Goal: Information Seeking & Learning: Learn about a topic

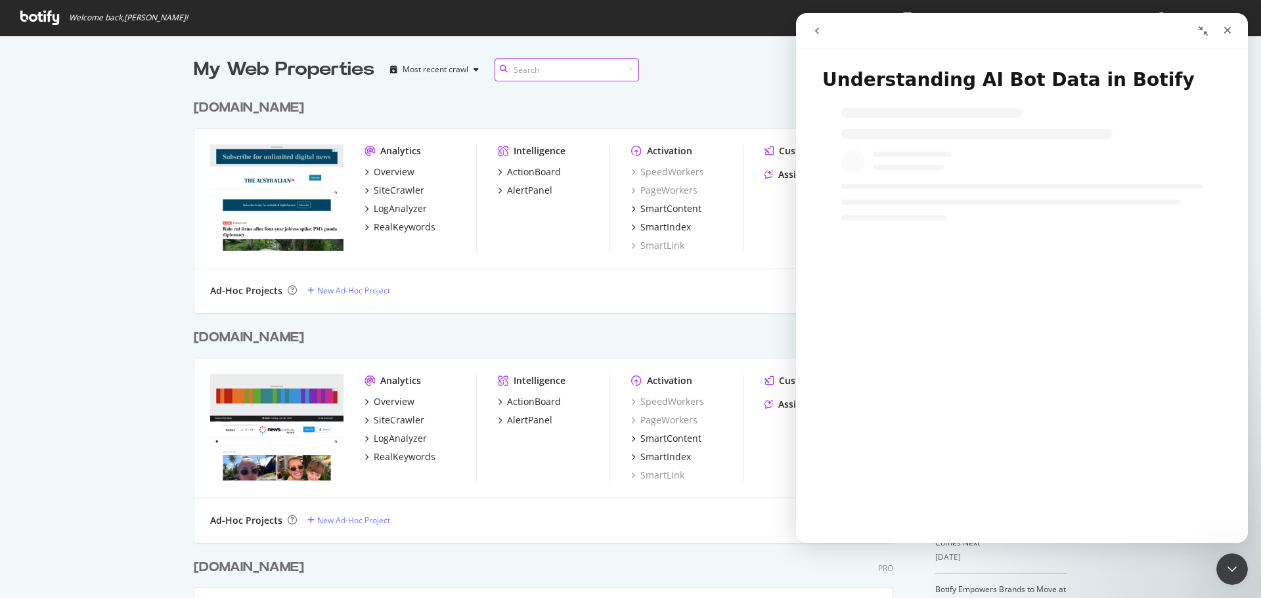
click at [544, 69] on input at bounding box center [566, 69] width 144 height 23
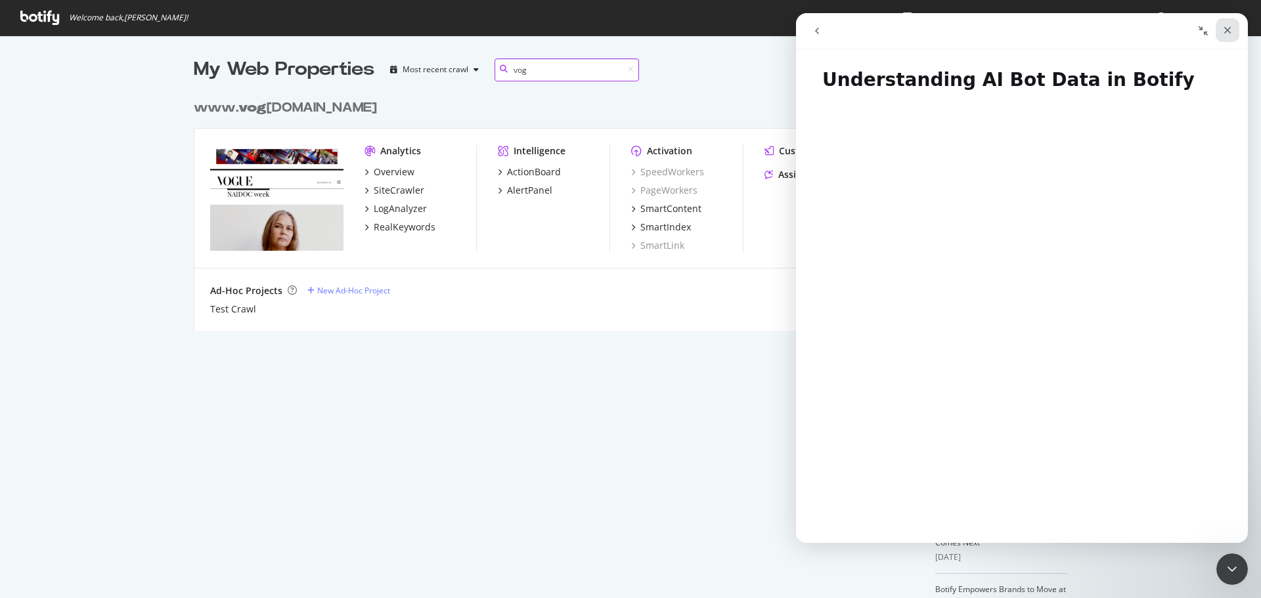
type input "vog"
click at [1223, 30] on icon "Close" at bounding box center [1227, 30] width 11 height 11
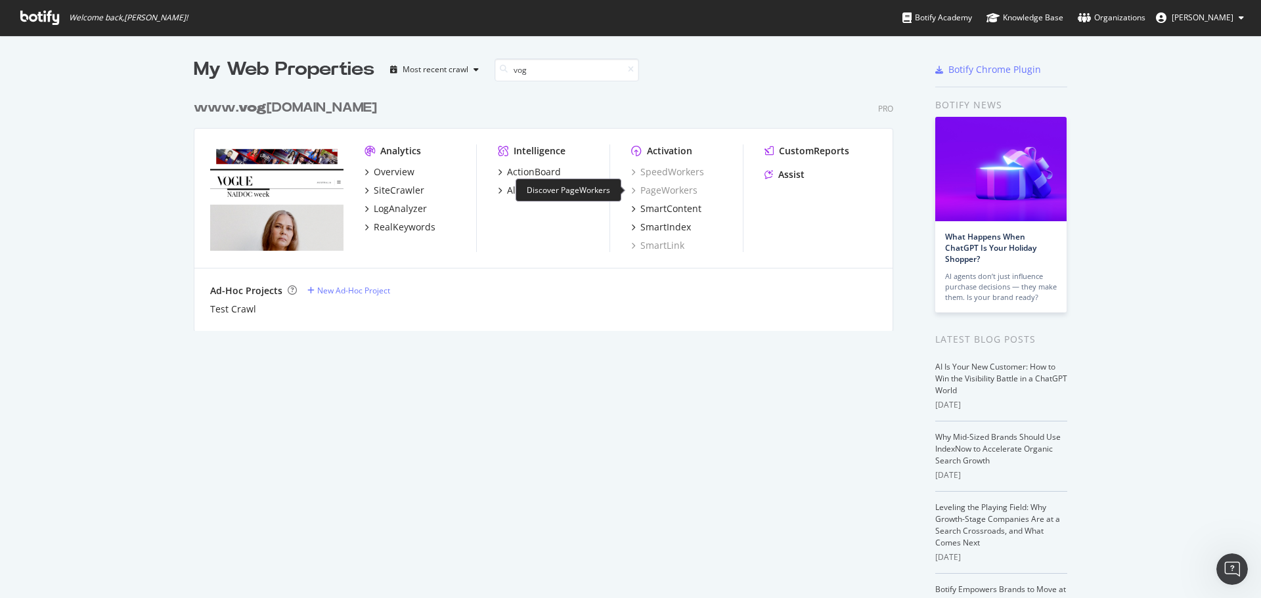
scroll to position [0, 0]
click at [399, 188] on div "SiteCrawler" at bounding box center [399, 190] width 51 height 13
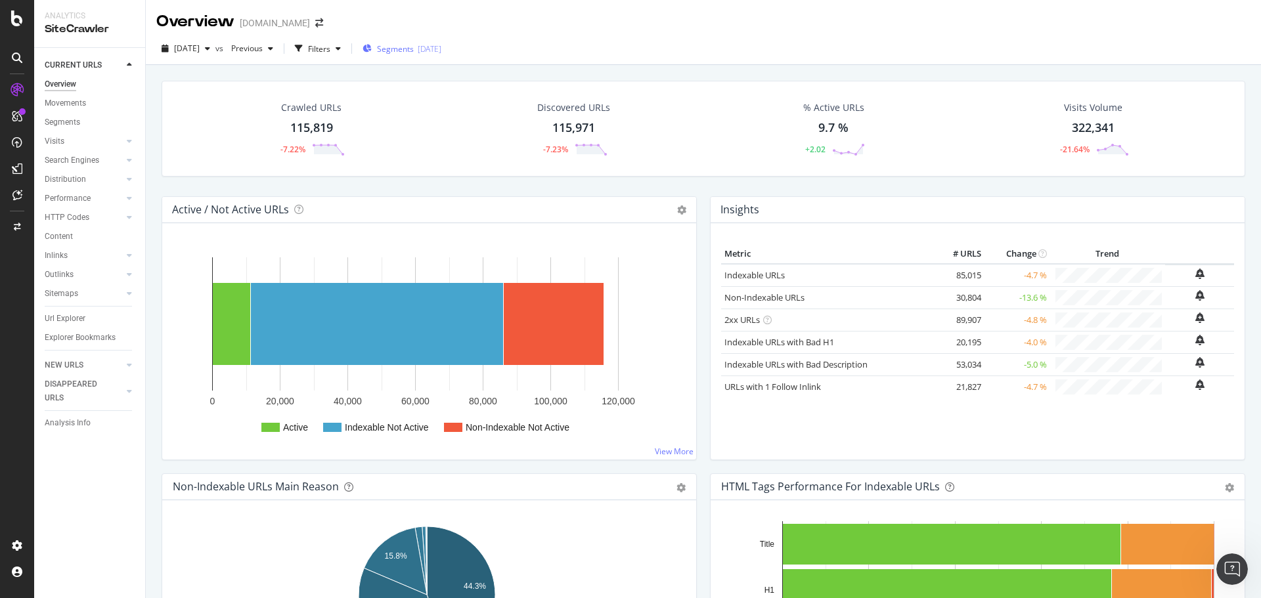
click at [414, 51] on span "Segments" at bounding box center [395, 48] width 37 height 11
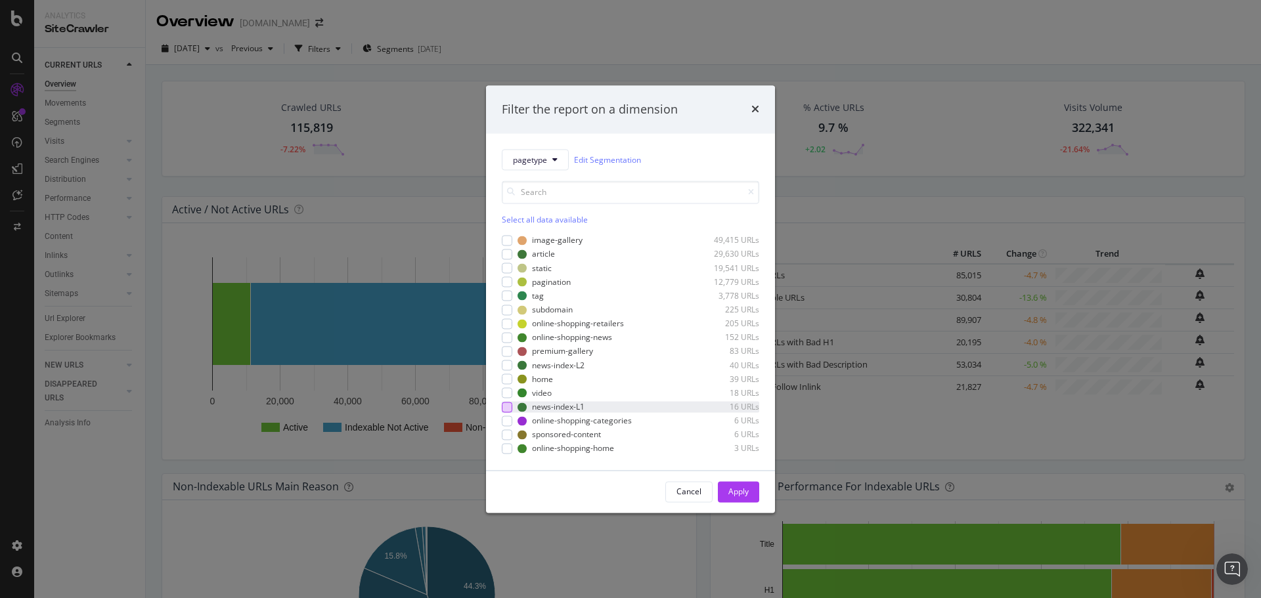
click at [510, 410] on div "modal" at bounding box center [507, 407] width 11 height 11
click at [510, 362] on div "modal" at bounding box center [507, 366] width 11 height 11
click at [746, 487] on div "Apply" at bounding box center [738, 491] width 20 height 11
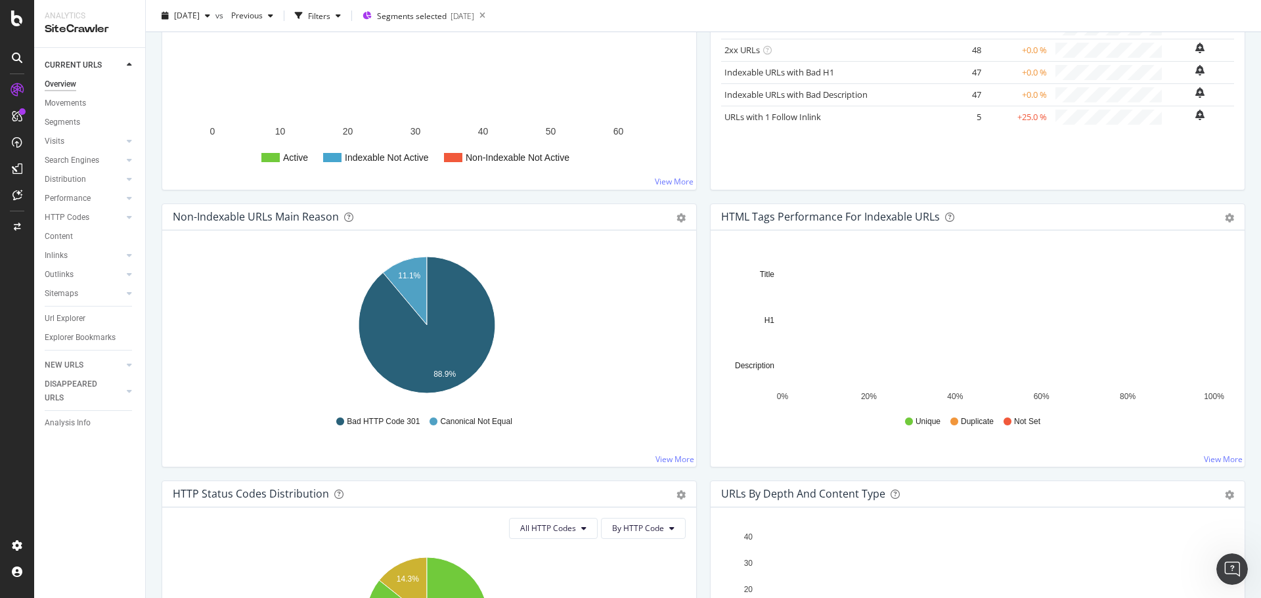
scroll to position [66, 0]
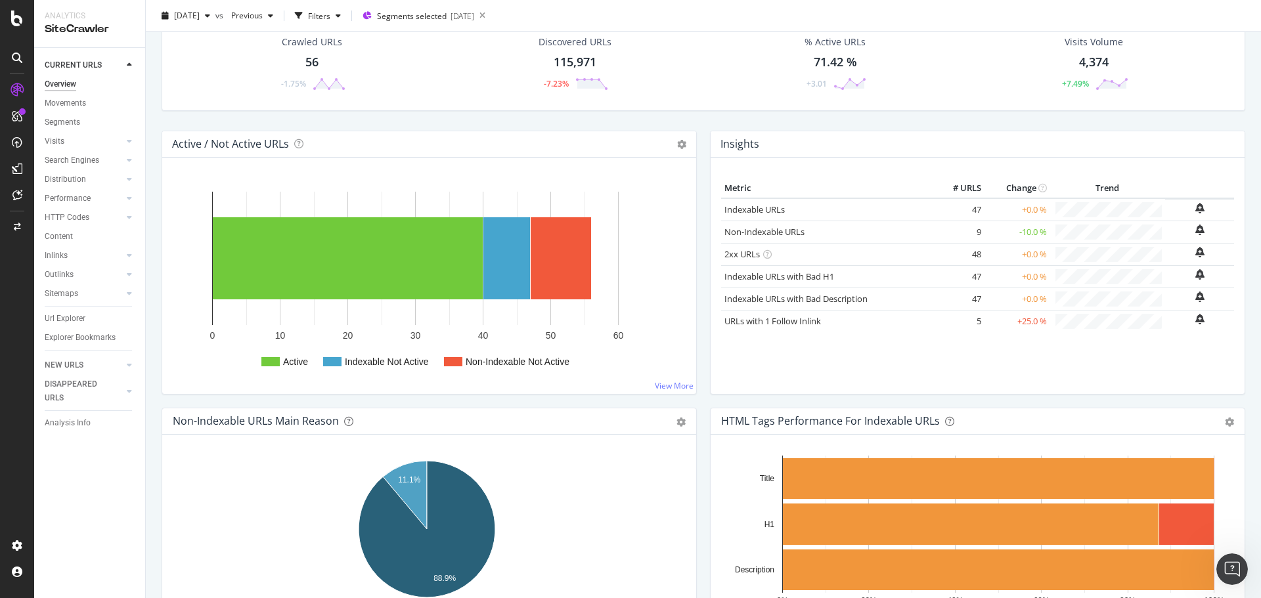
click at [309, 63] on div "56" at bounding box center [311, 62] width 13 height 17
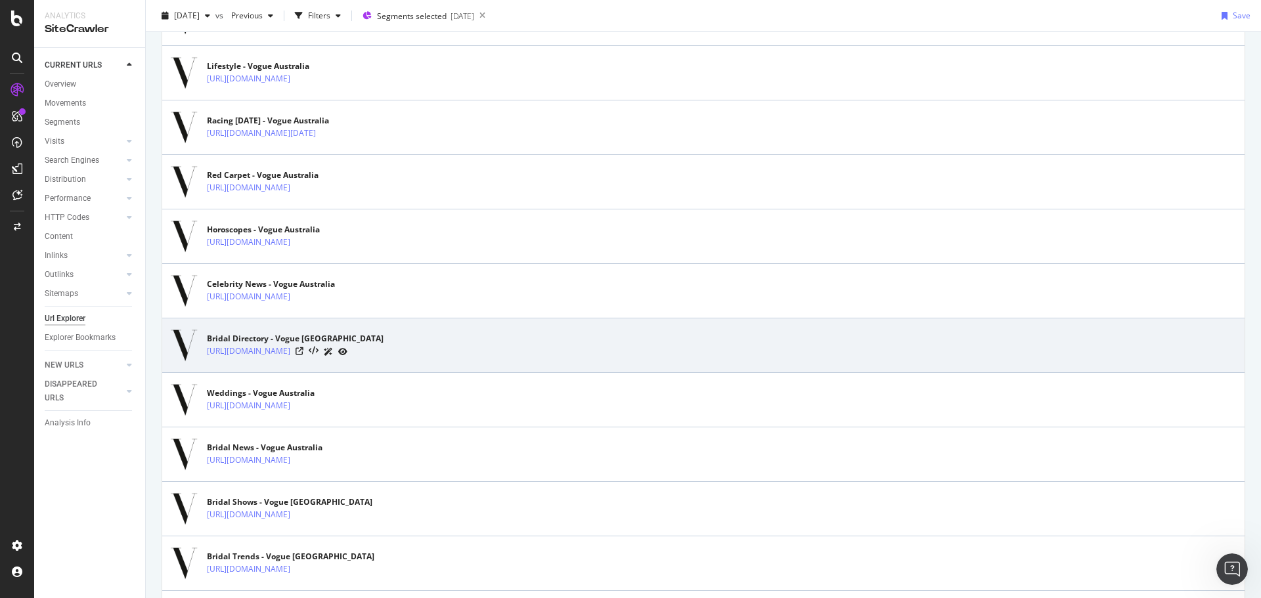
scroll to position [1051, 0]
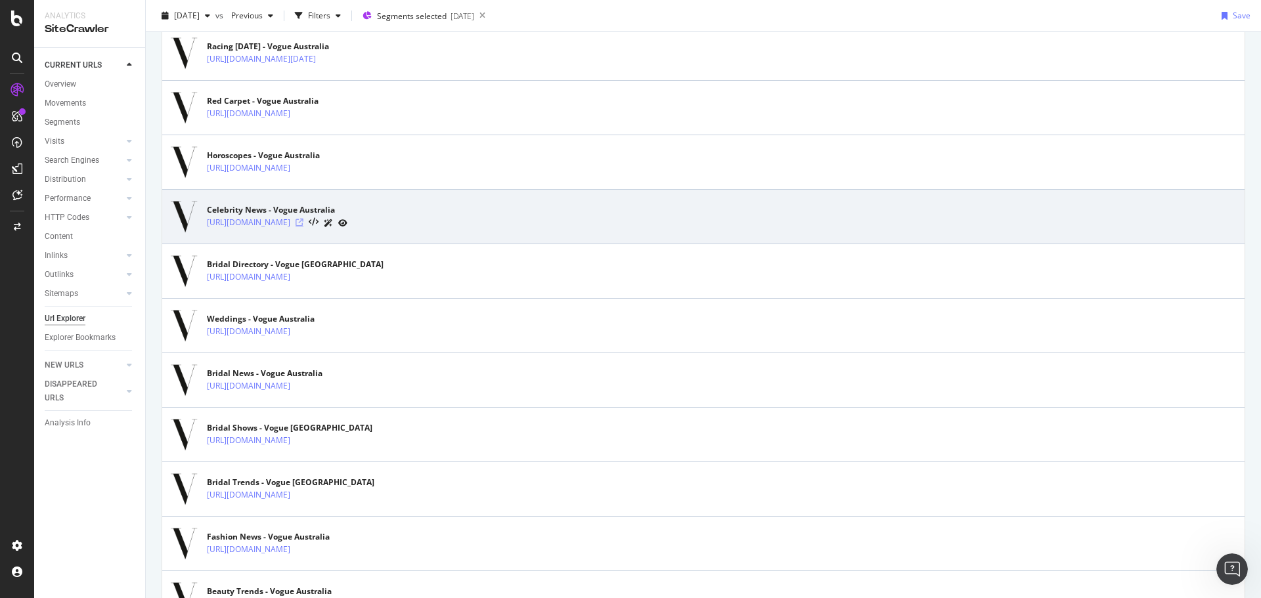
click at [303, 221] on icon at bounding box center [300, 223] width 8 height 8
